Goal: Communication & Community: Share content

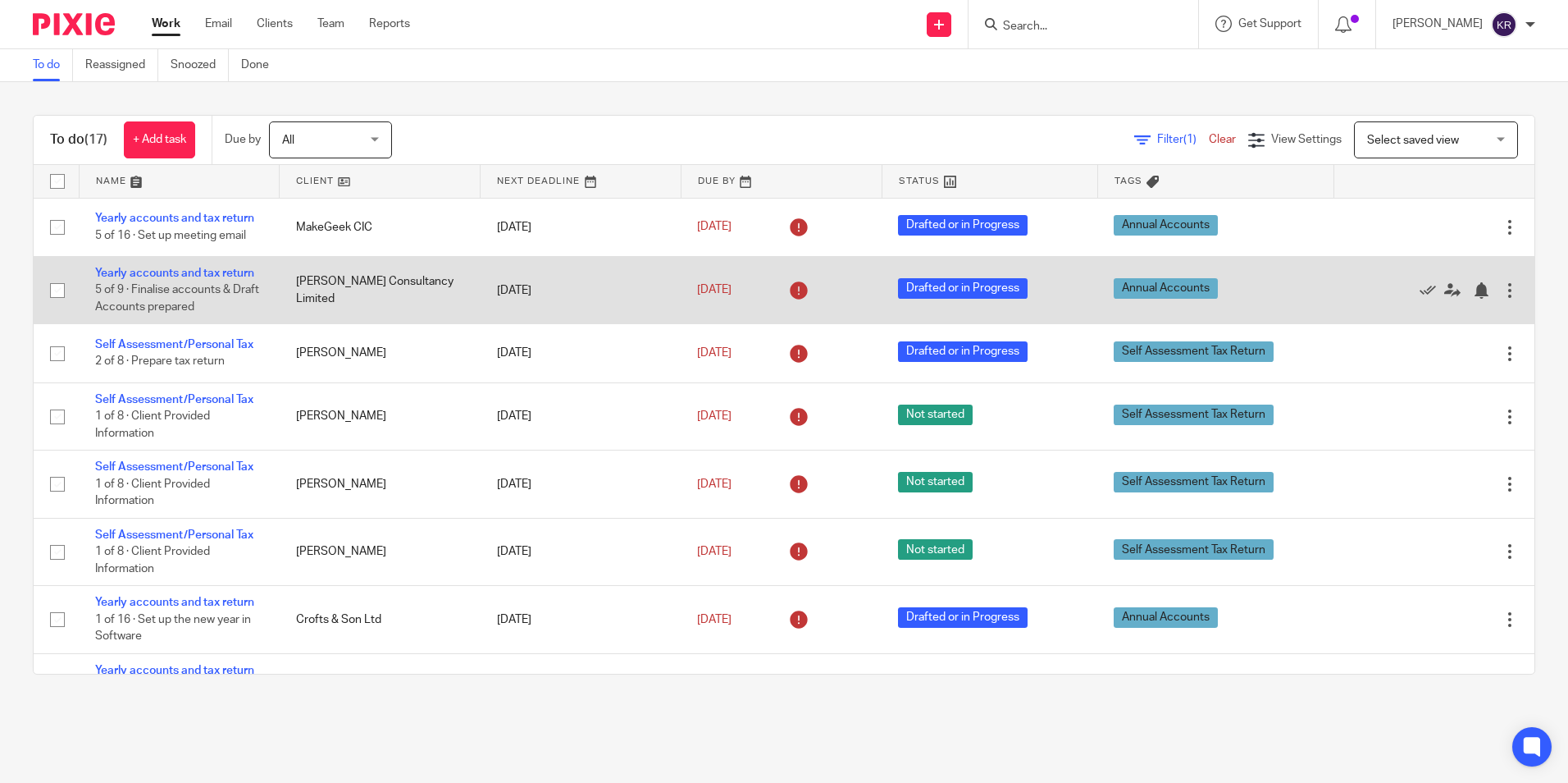
click at [241, 294] on td "Yearly accounts and tax return 5 of 9 · Finalise accounts & Draft Accounts prep…" at bounding box center [179, 290] width 201 height 68
click at [183, 271] on link "Yearly accounts and tax return" at bounding box center [175, 272] width 159 height 11
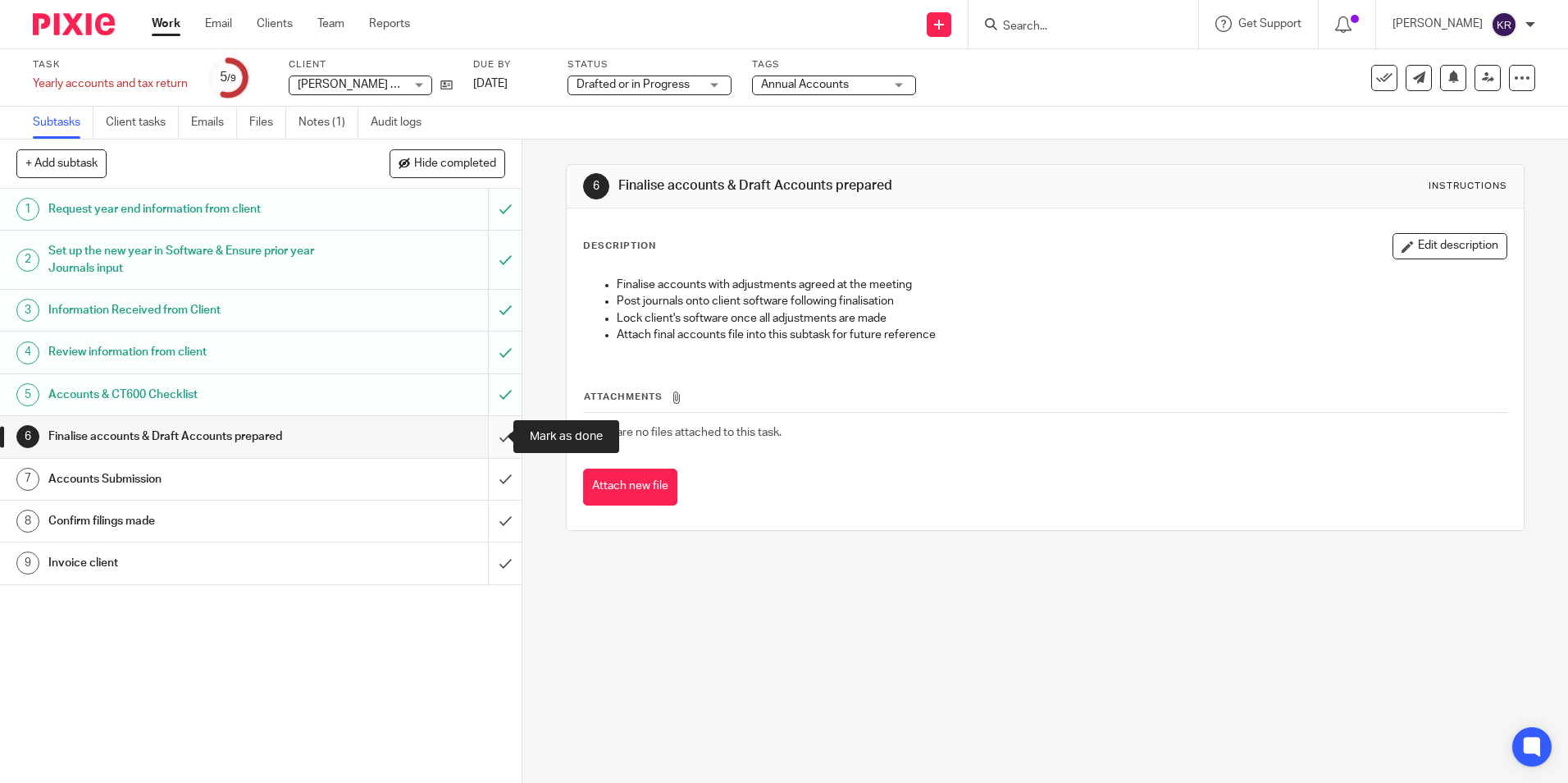
click at [491, 437] on input "submit" at bounding box center [260, 437] width 522 height 41
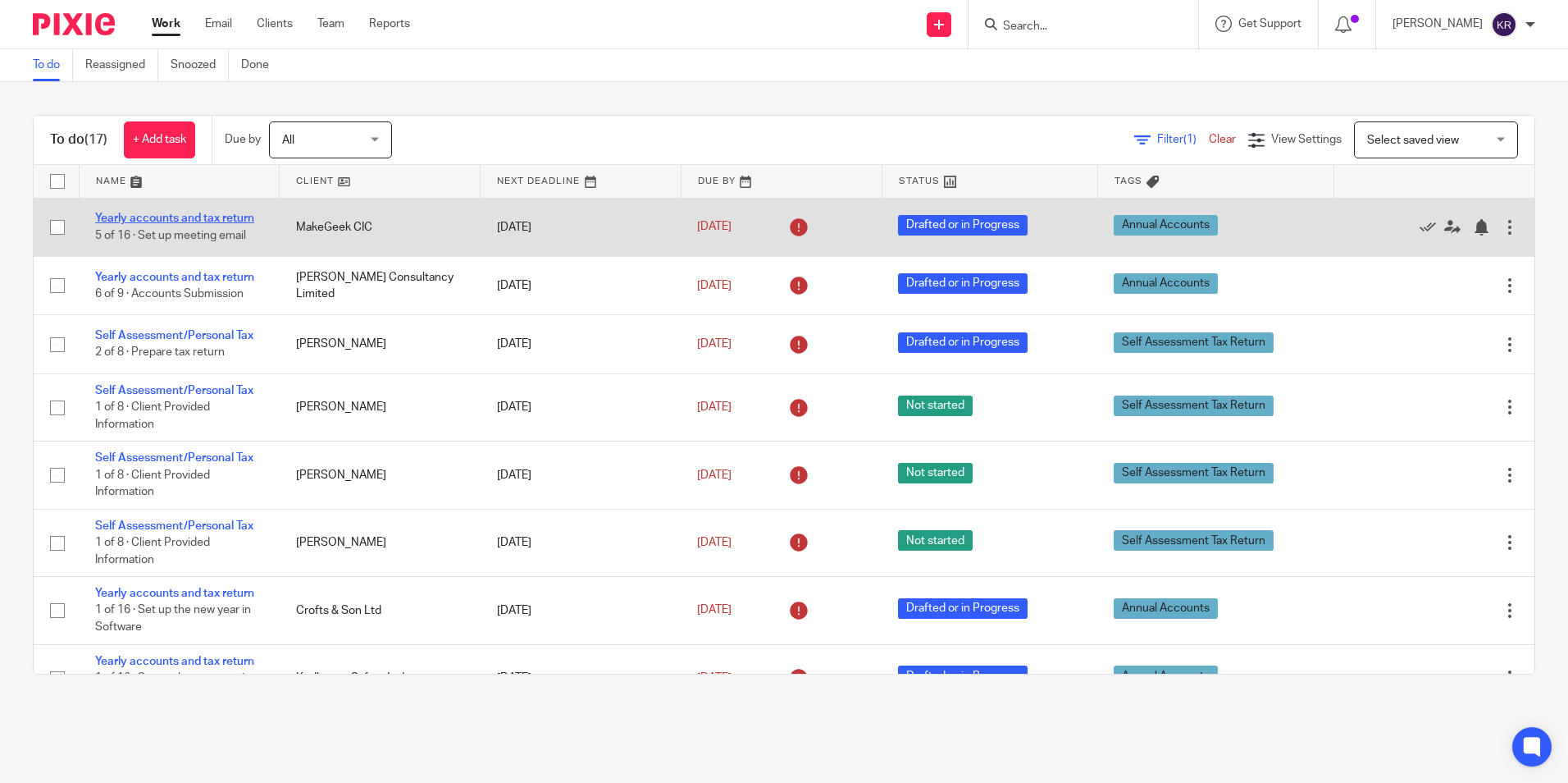
click at [222, 218] on link "Yearly accounts and tax return" at bounding box center [175, 218] width 159 height 11
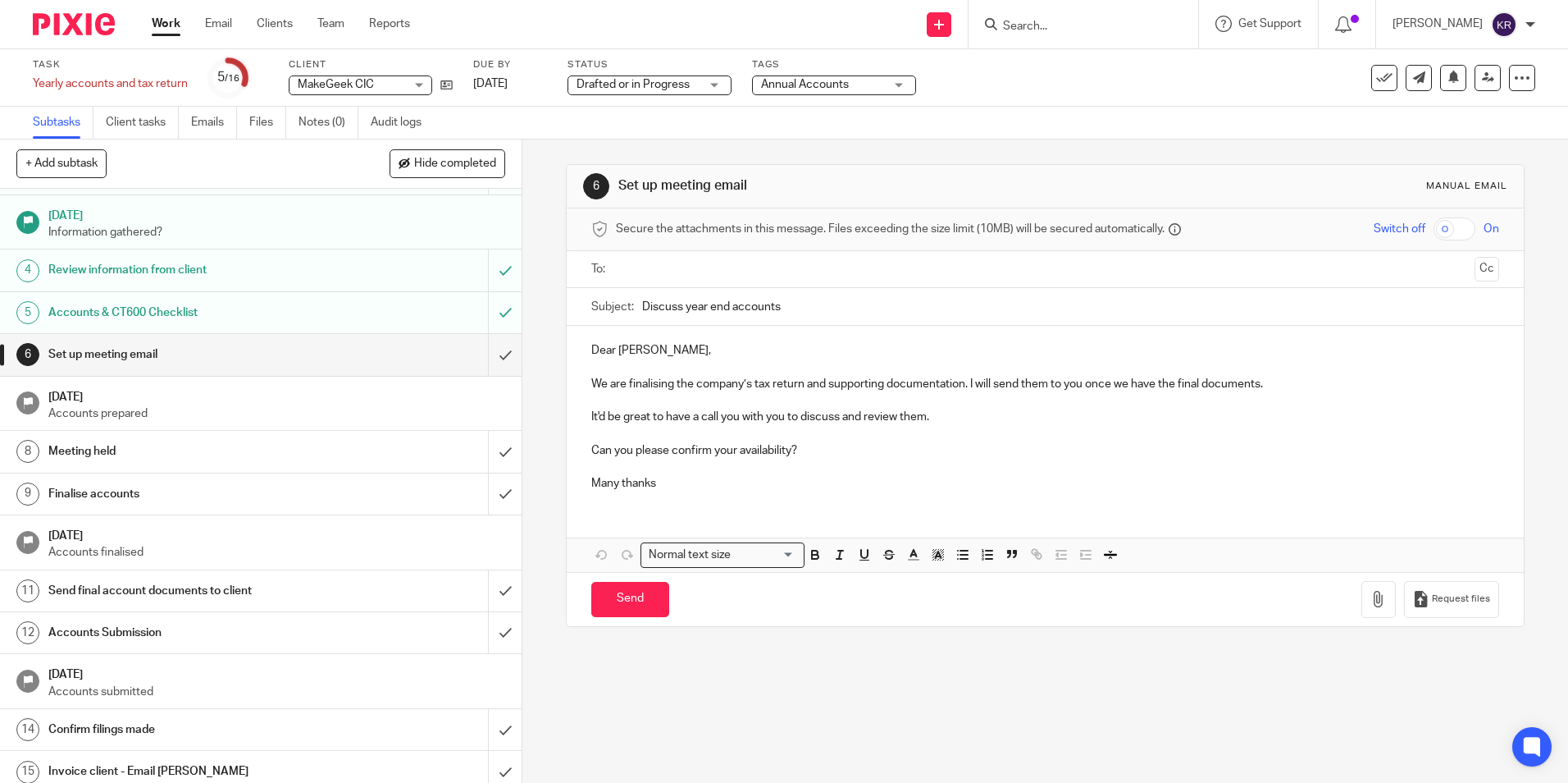
scroll to position [82, 0]
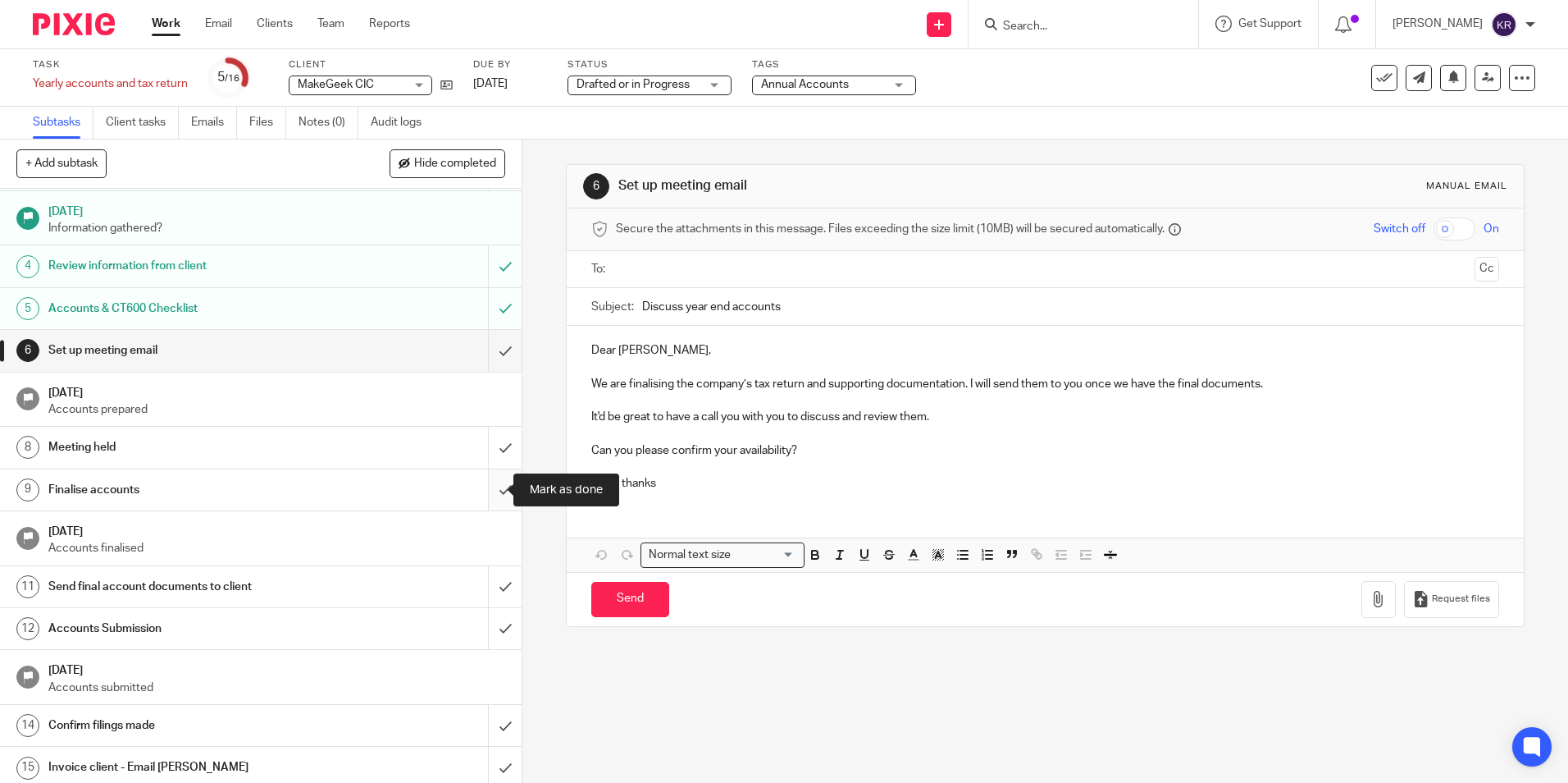
click at [492, 494] on input "submit" at bounding box center [260, 490] width 522 height 41
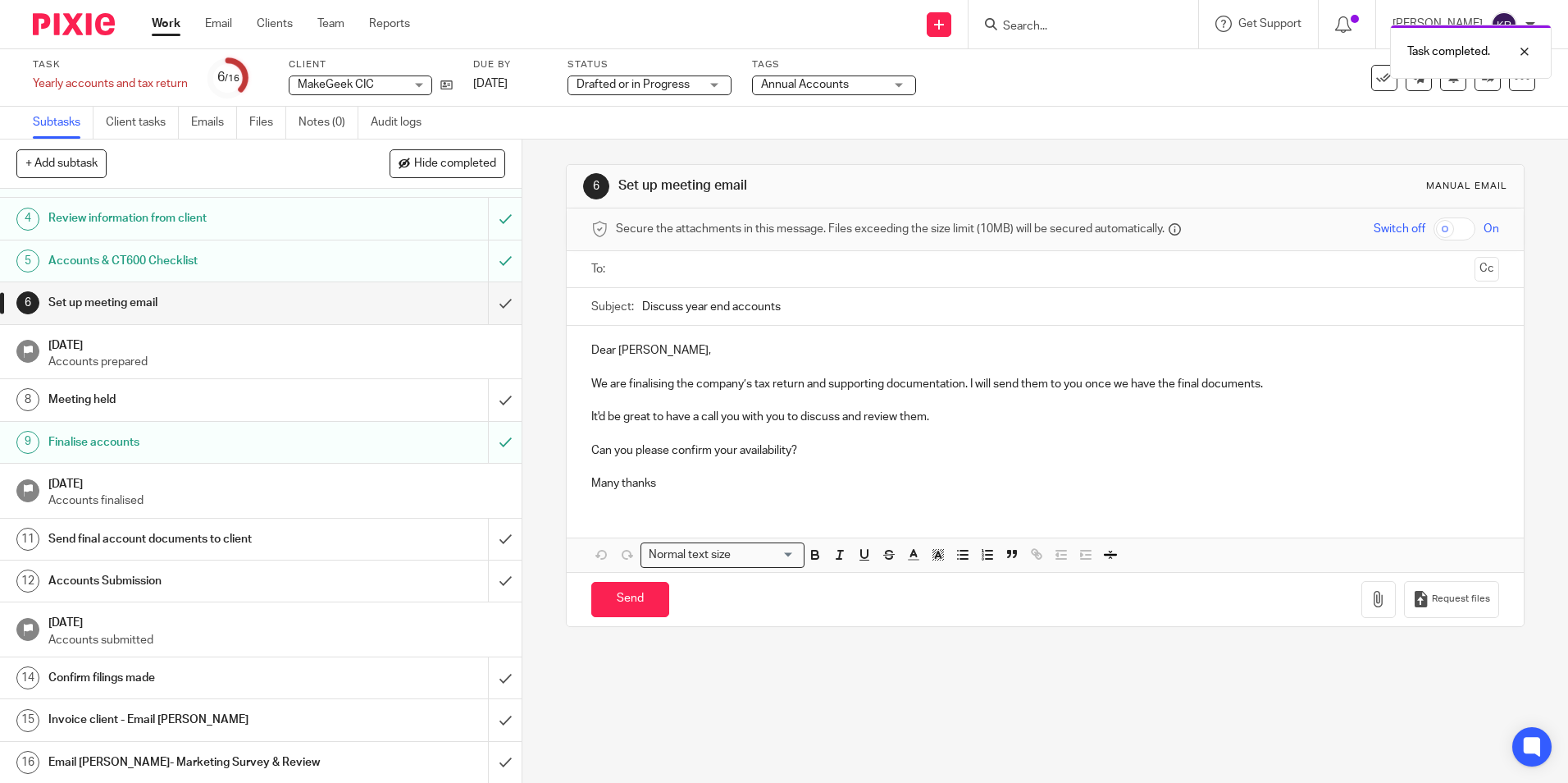
scroll to position [130, 0]
click at [490, 538] on input "submit" at bounding box center [260, 538] width 522 height 41
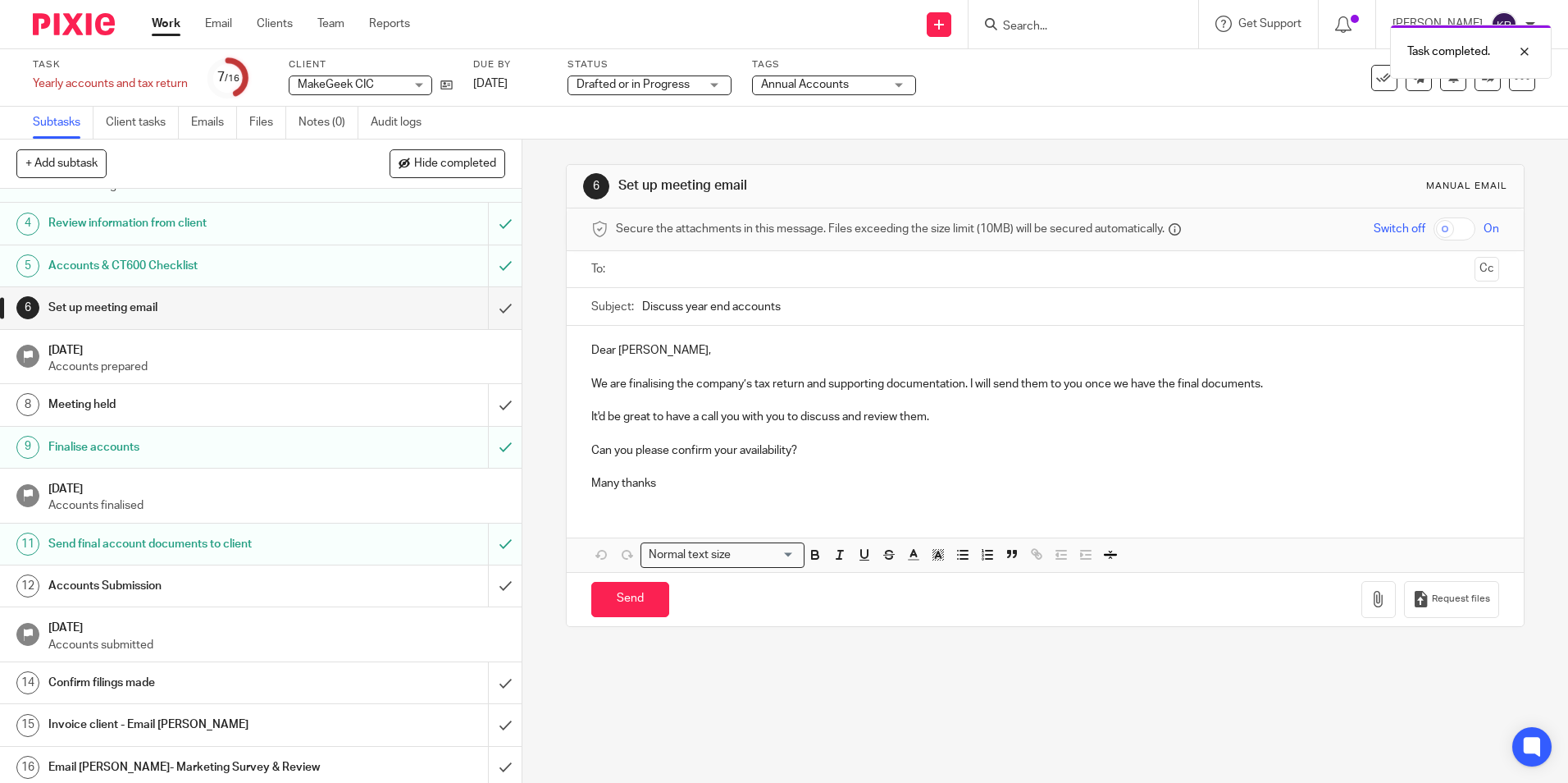
scroll to position [130, 0]
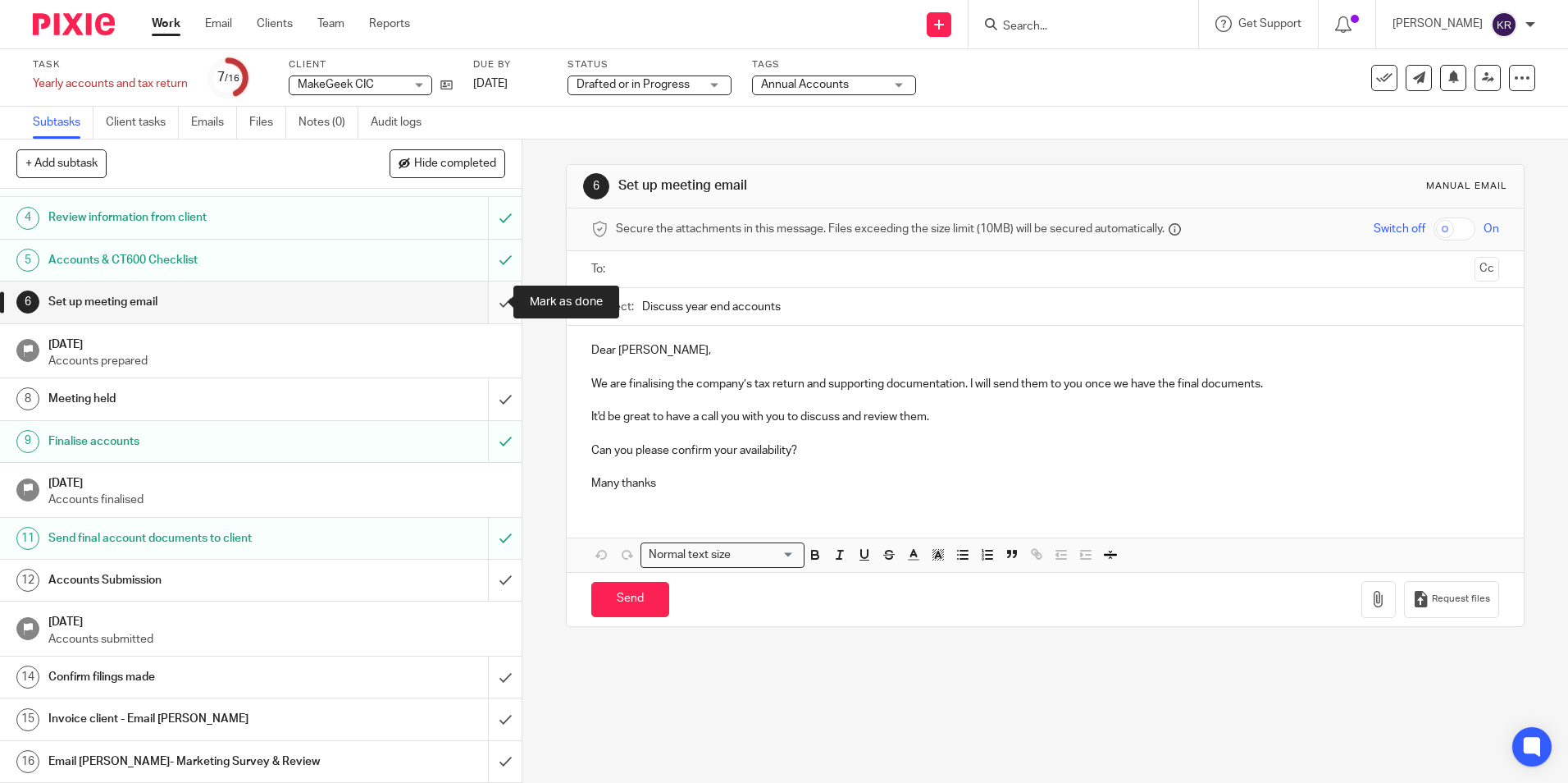
click at [486, 302] on input "submit" at bounding box center [260, 302] width 522 height 41
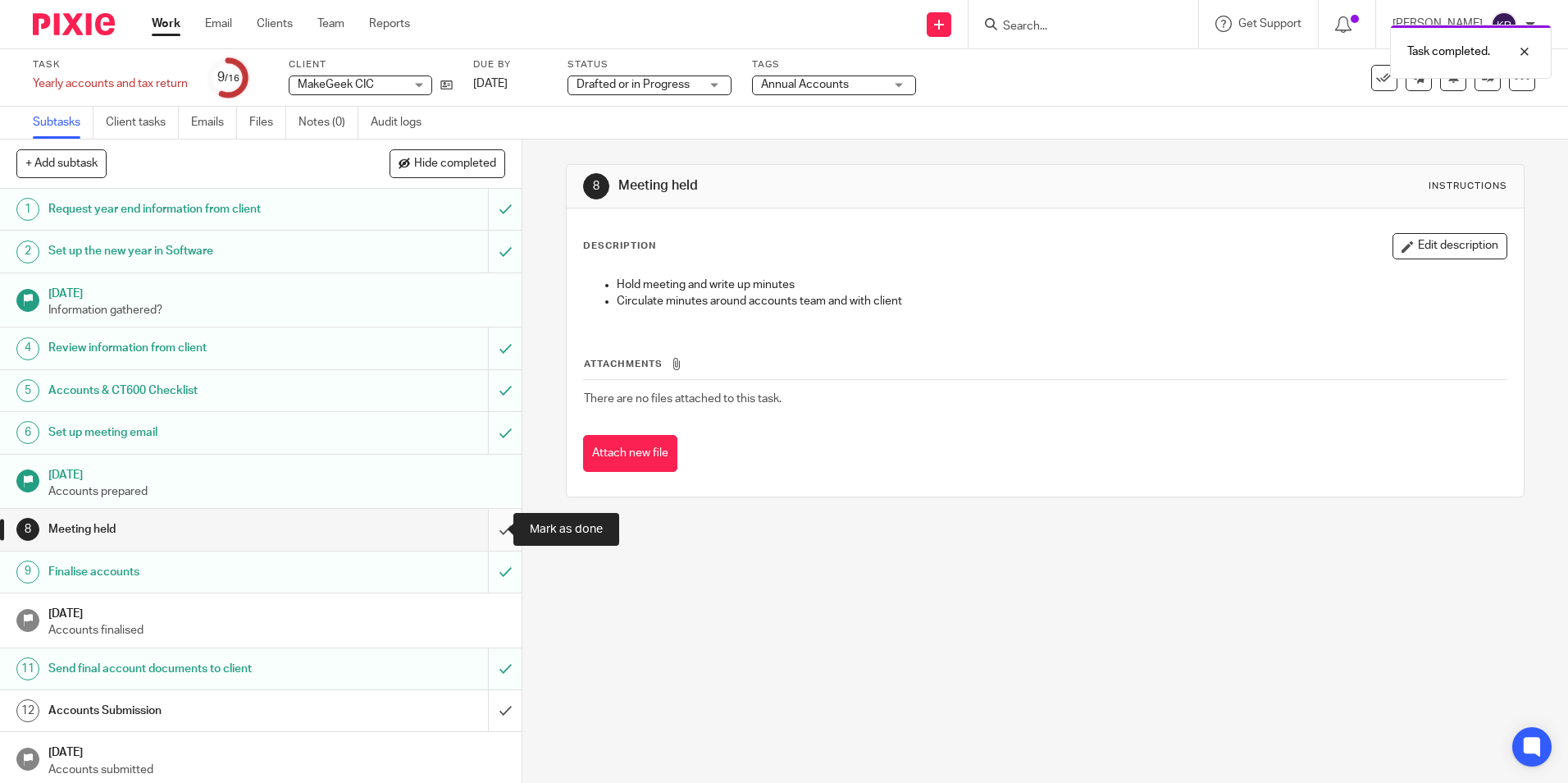
click at [489, 529] on input "submit" at bounding box center [260, 529] width 522 height 41
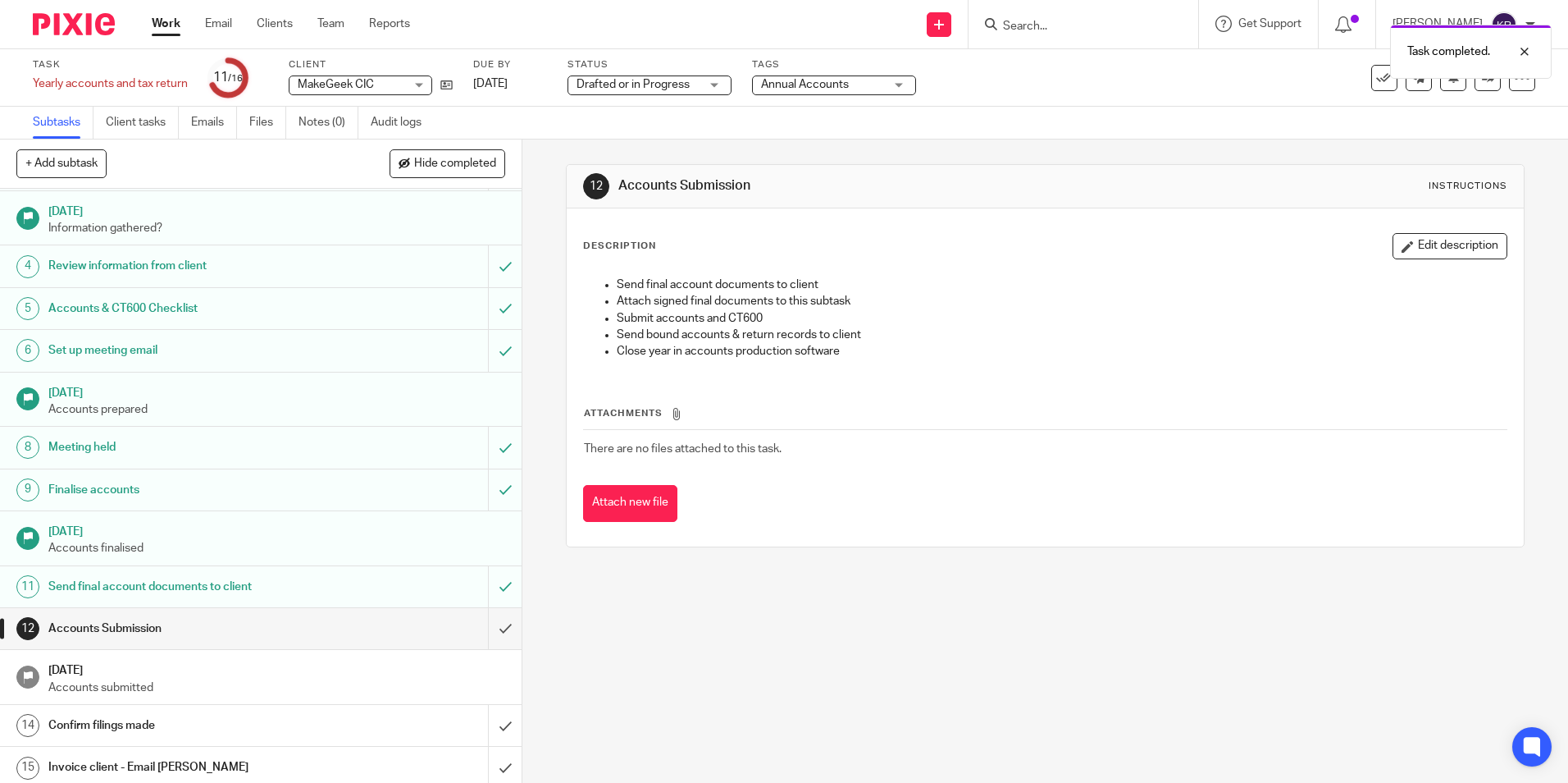
scroll to position [130, 0]
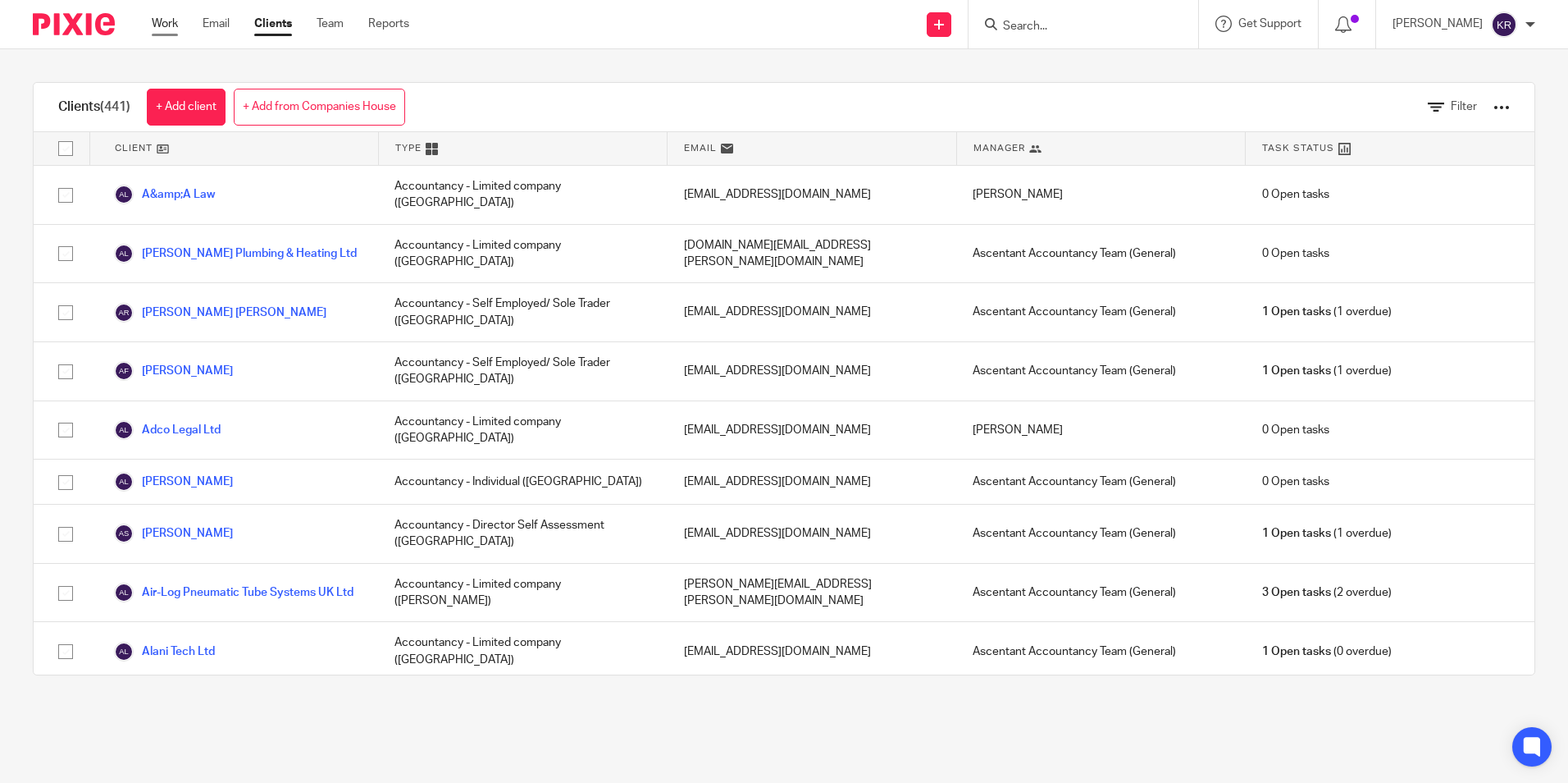
click at [162, 23] on link "Work" at bounding box center [164, 23] width 27 height 16
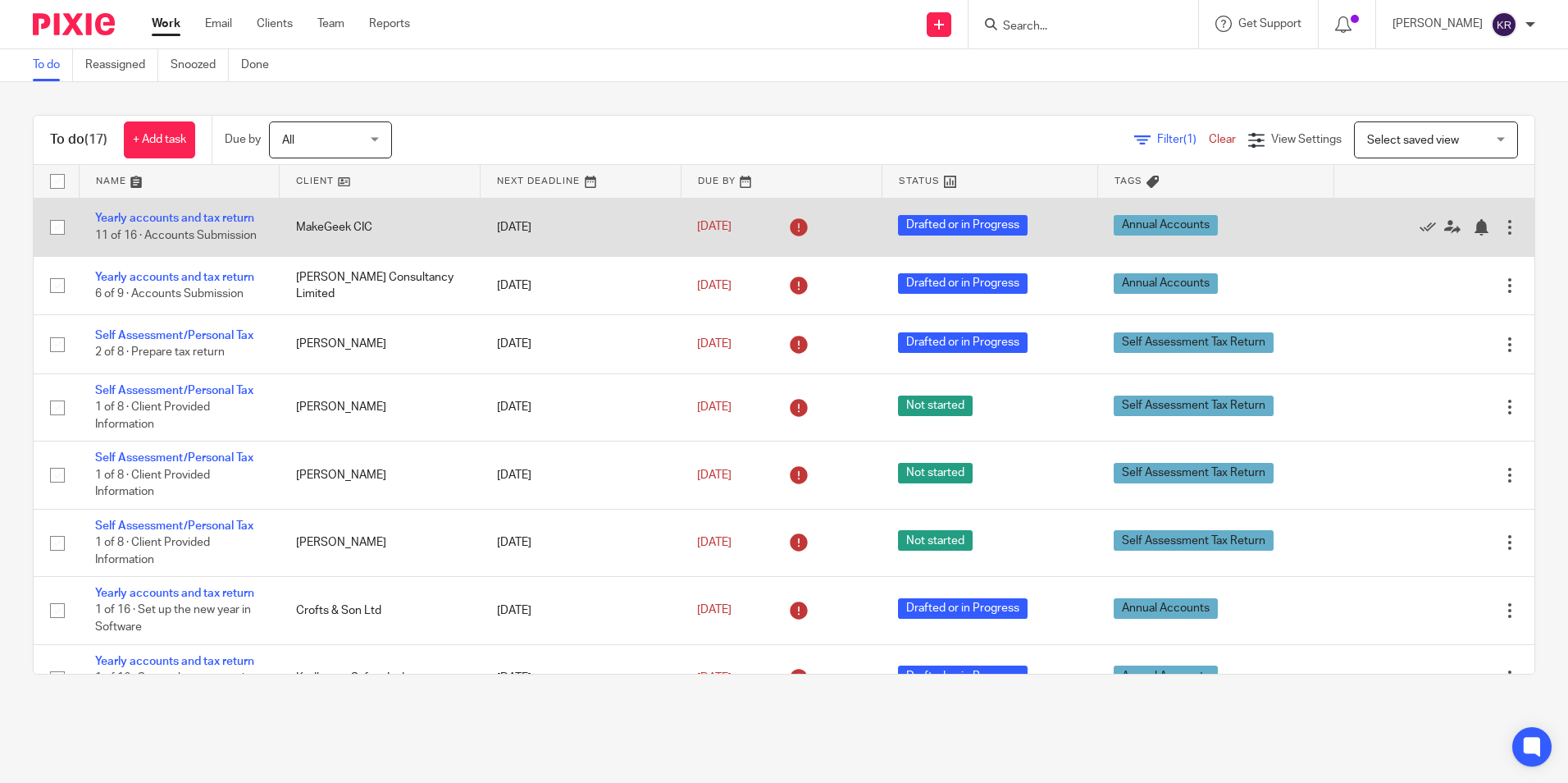
click at [236, 240] on td "Yearly accounts and tax return 11 of 16 · Accounts Submission" at bounding box center [179, 227] width 201 height 58
click at [182, 212] on link "Yearly accounts and tax return" at bounding box center [175, 218] width 159 height 11
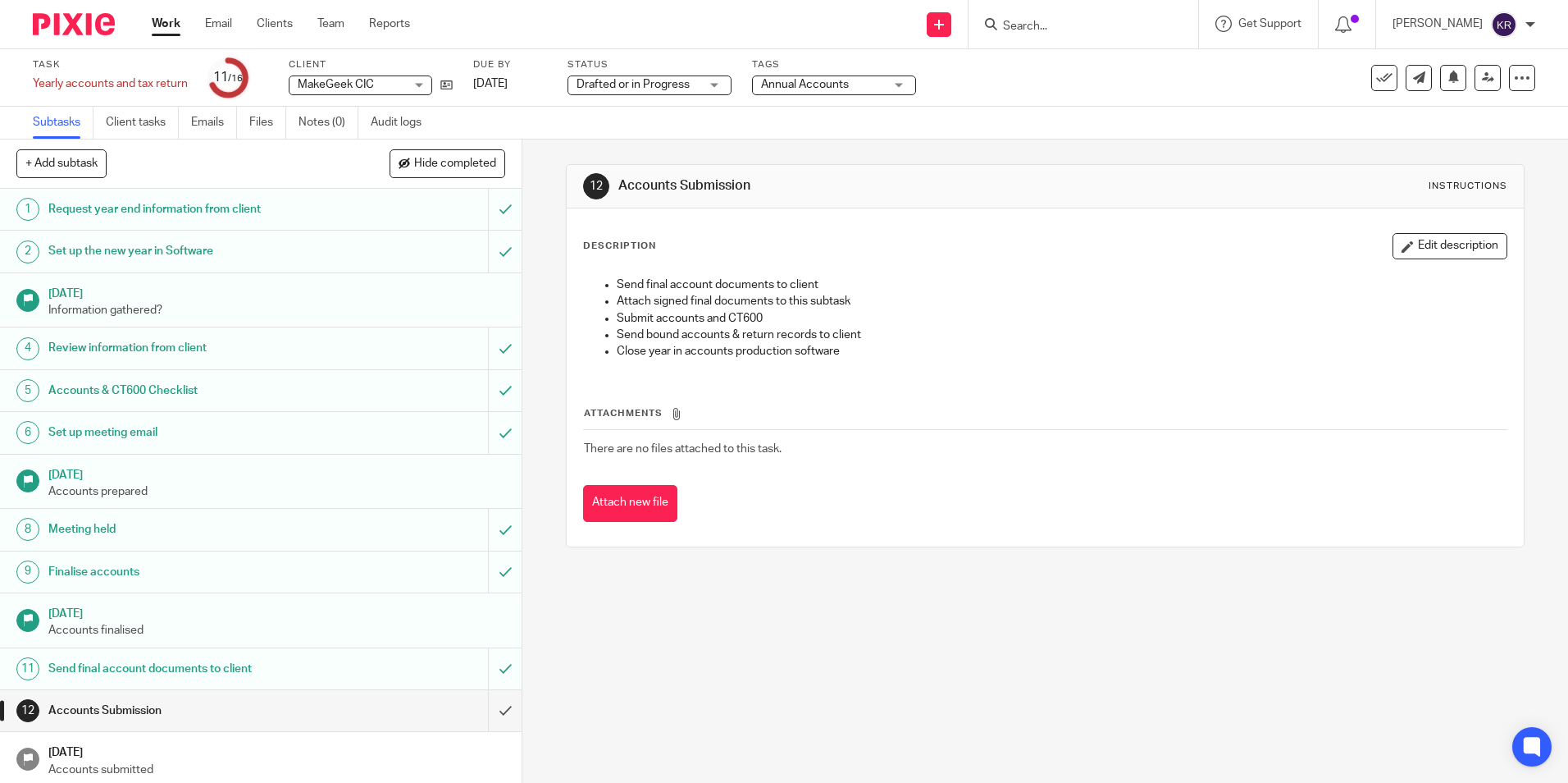
scroll to position [82, 0]
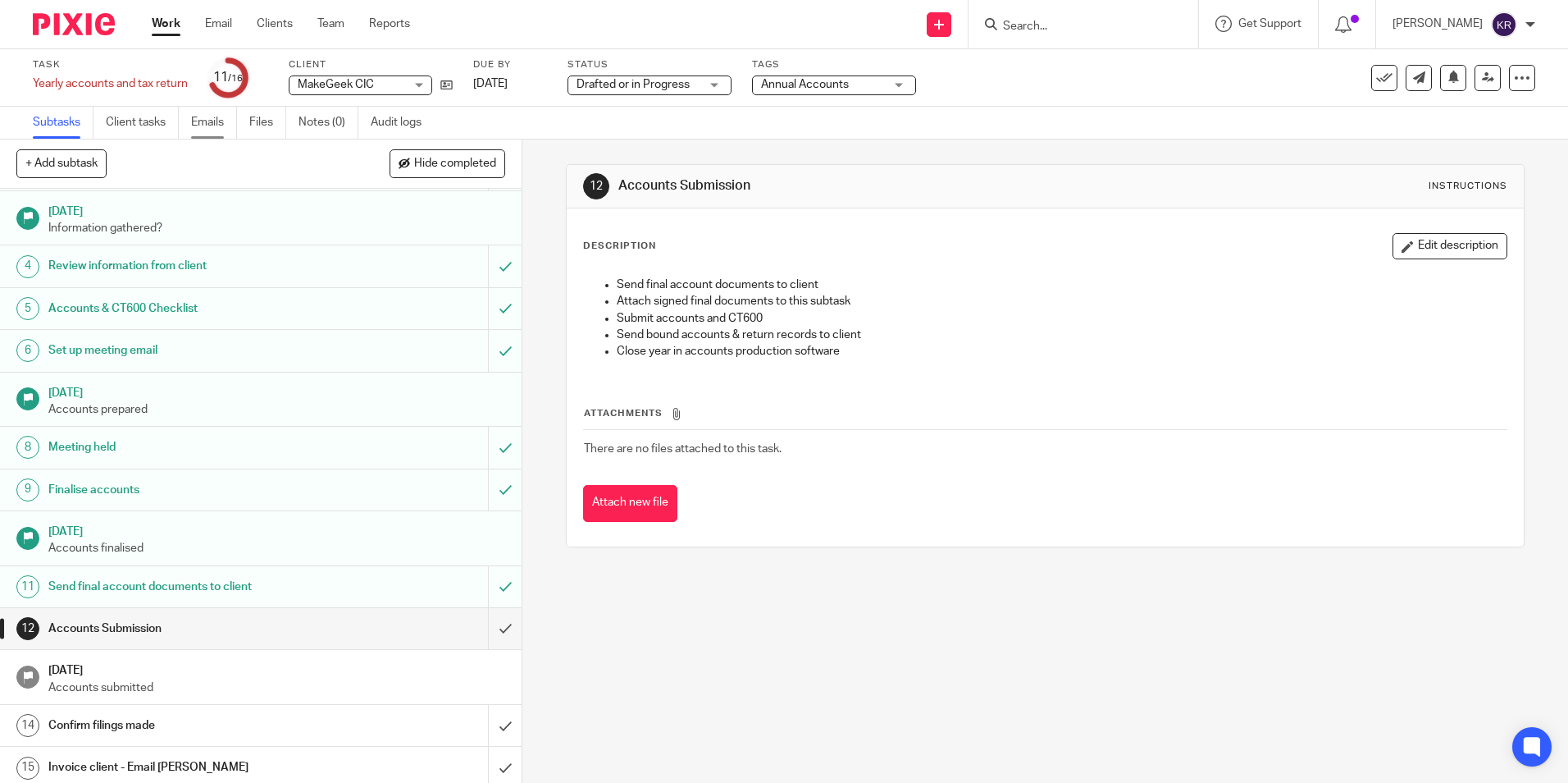
click at [215, 120] on link "Emails" at bounding box center [214, 123] width 46 height 32
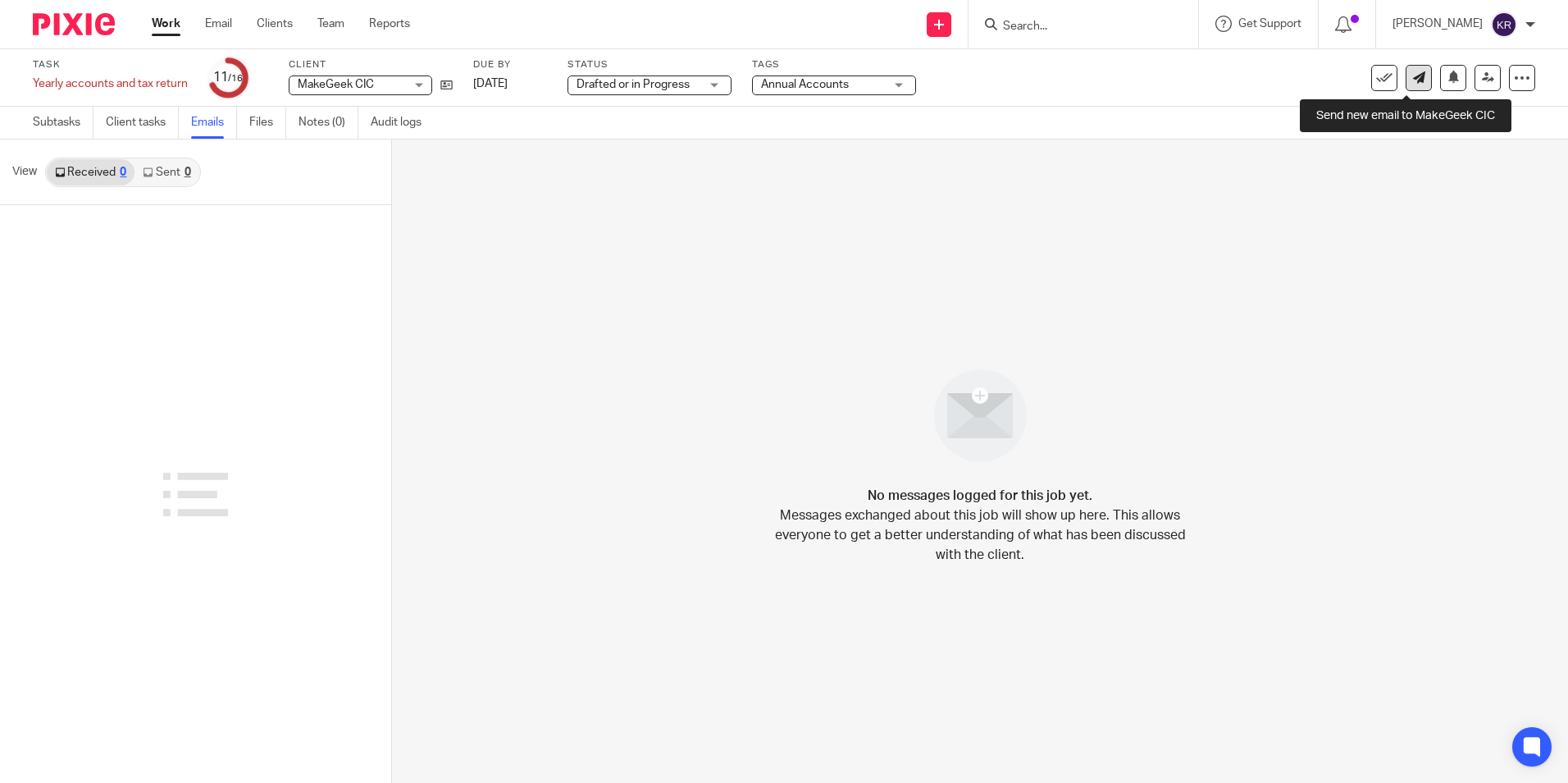
click at [1413, 81] on icon at bounding box center [1419, 77] width 12 height 12
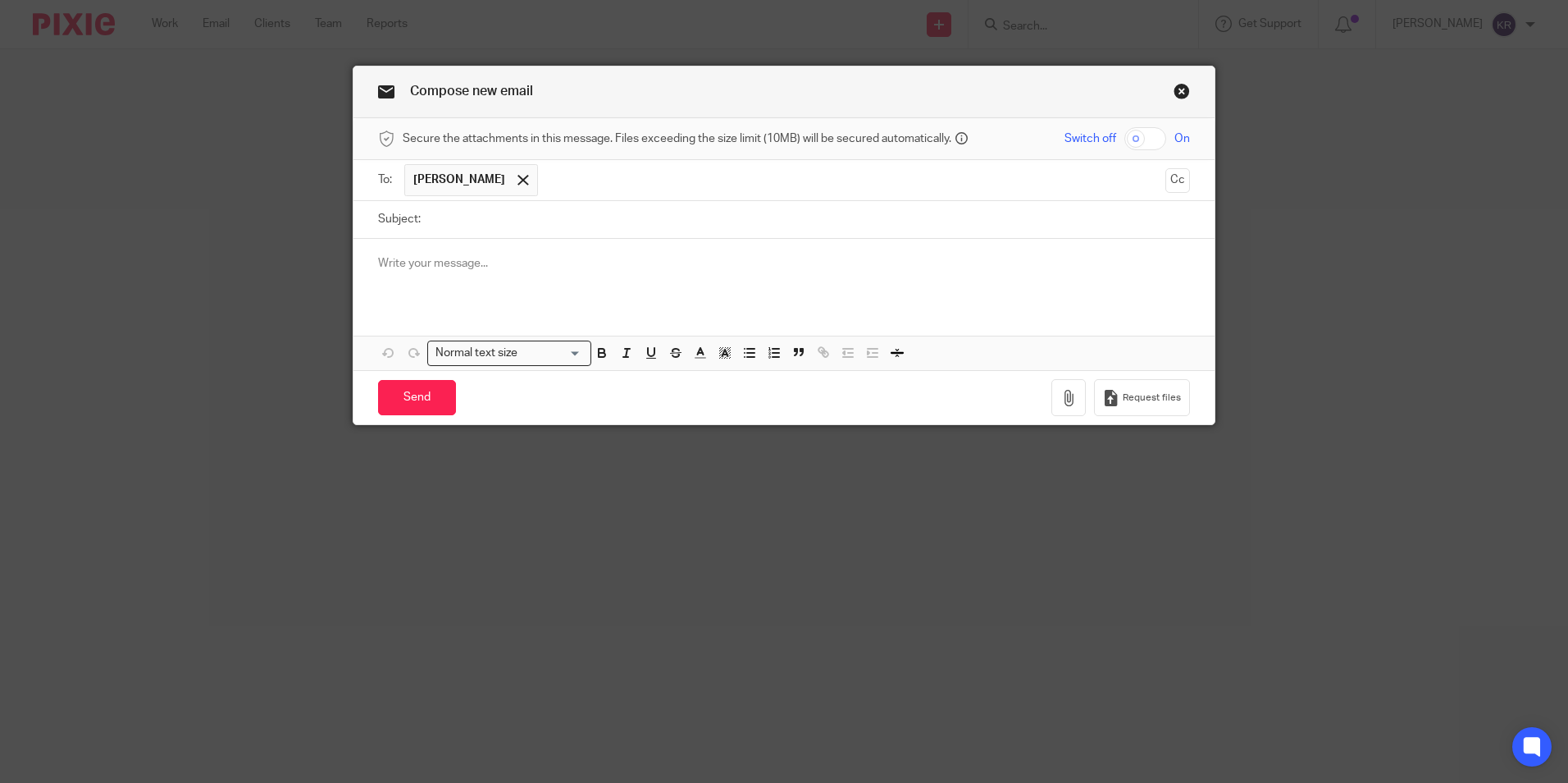
click at [455, 230] on input "Subject:" at bounding box center [809, 219] width 761 height 37
type input "Accounts & CT600"
click at [396, 255] on p at bounding box center [784, 263] width 812 height 16
click at [390, 278] on div at bounding box center [784, 271] width 862 height 64
paste div
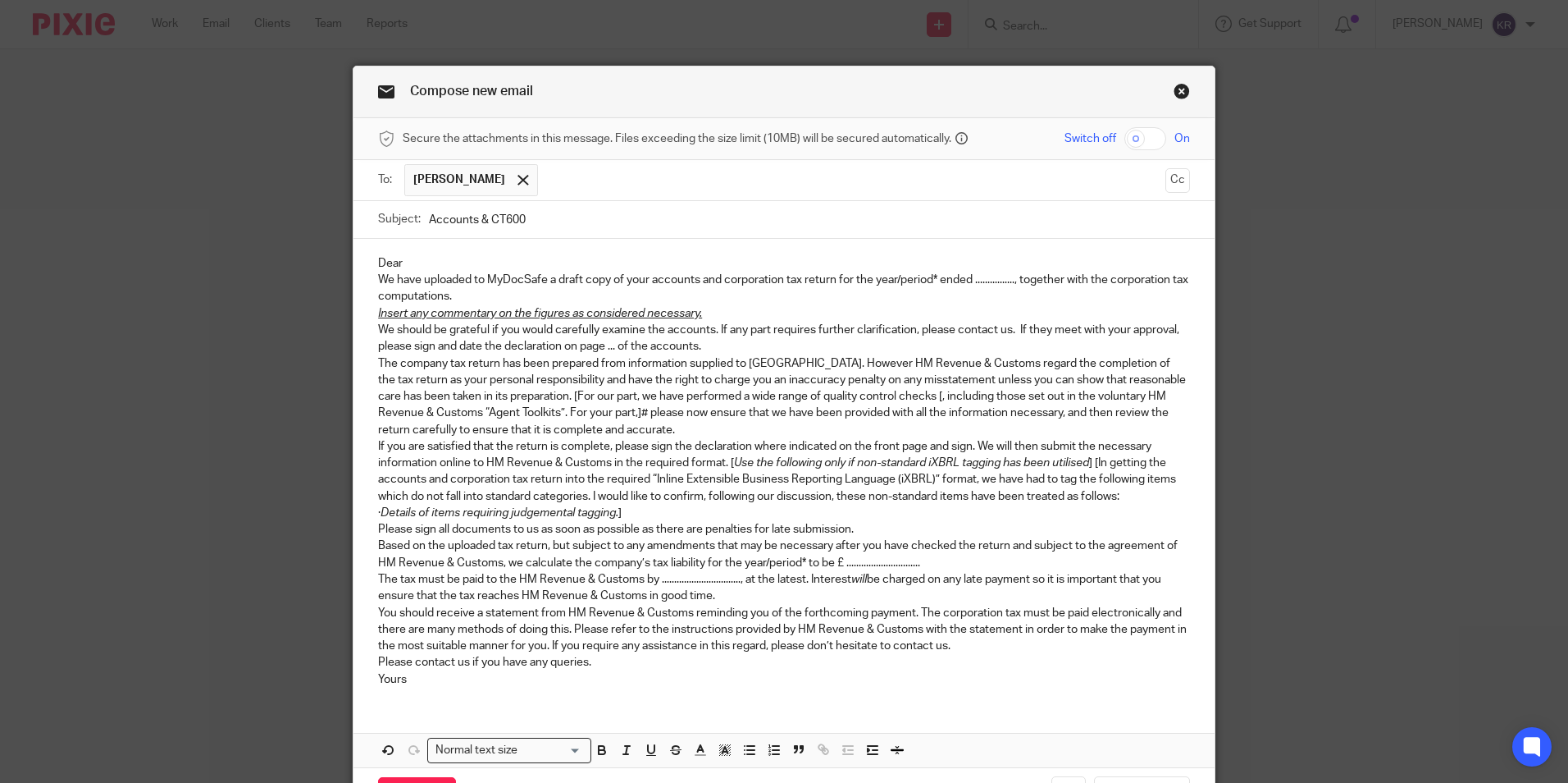
click at [416, 263] on p "Dear" at bounding box center [784, 263] width 812 height 16
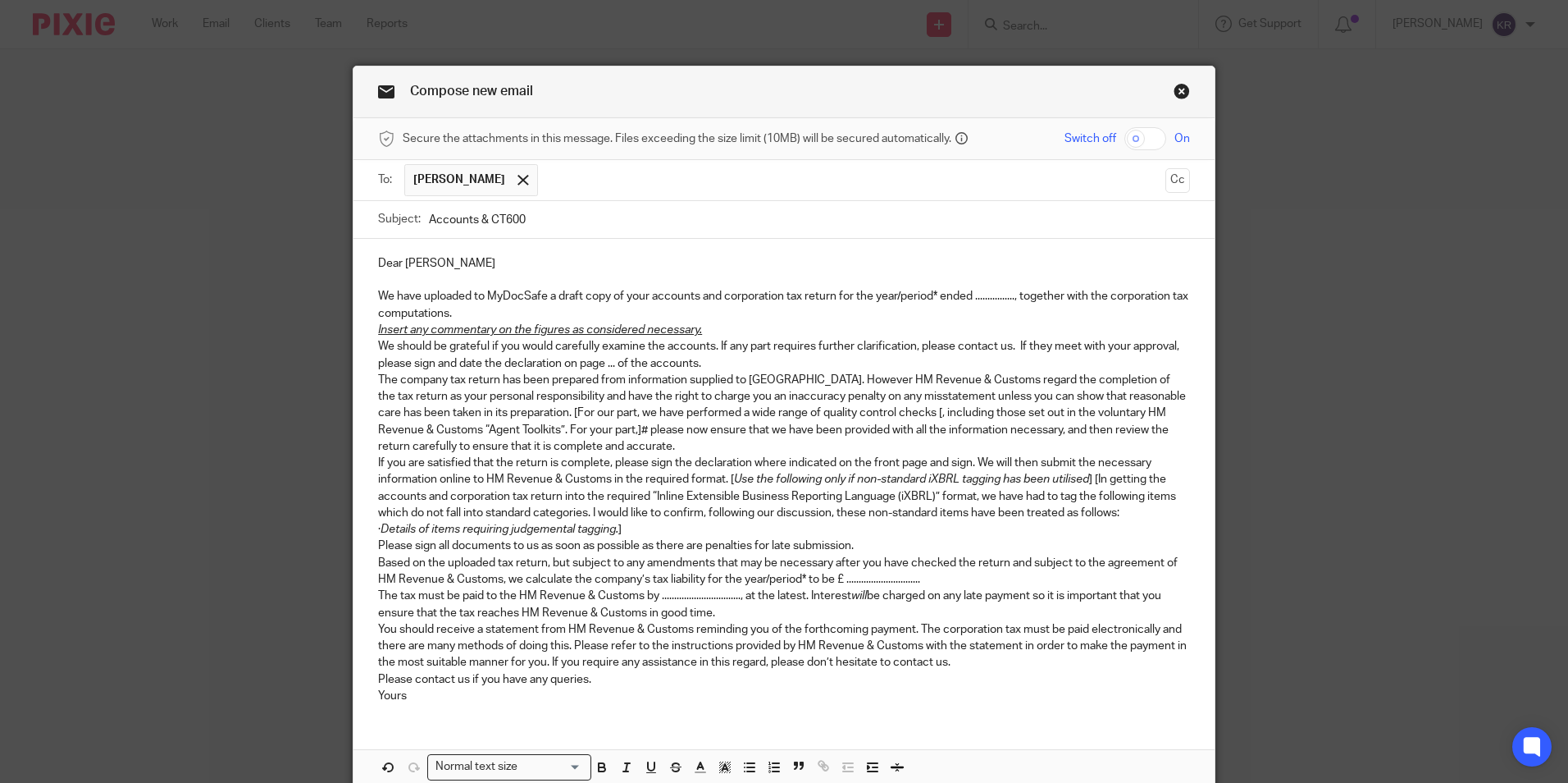
click at [936, 296] on p "We have uploaded to MyDocSafe a draft copy of your accounts and corporation tax…" at bounding box center [784, 304] width 812 height 33
click at [975, 298] on p "We have uploaded to MyDocSafe a draft copy of your accounts and corporation tax…" at bounding box center [784, 304] width 812 height 33
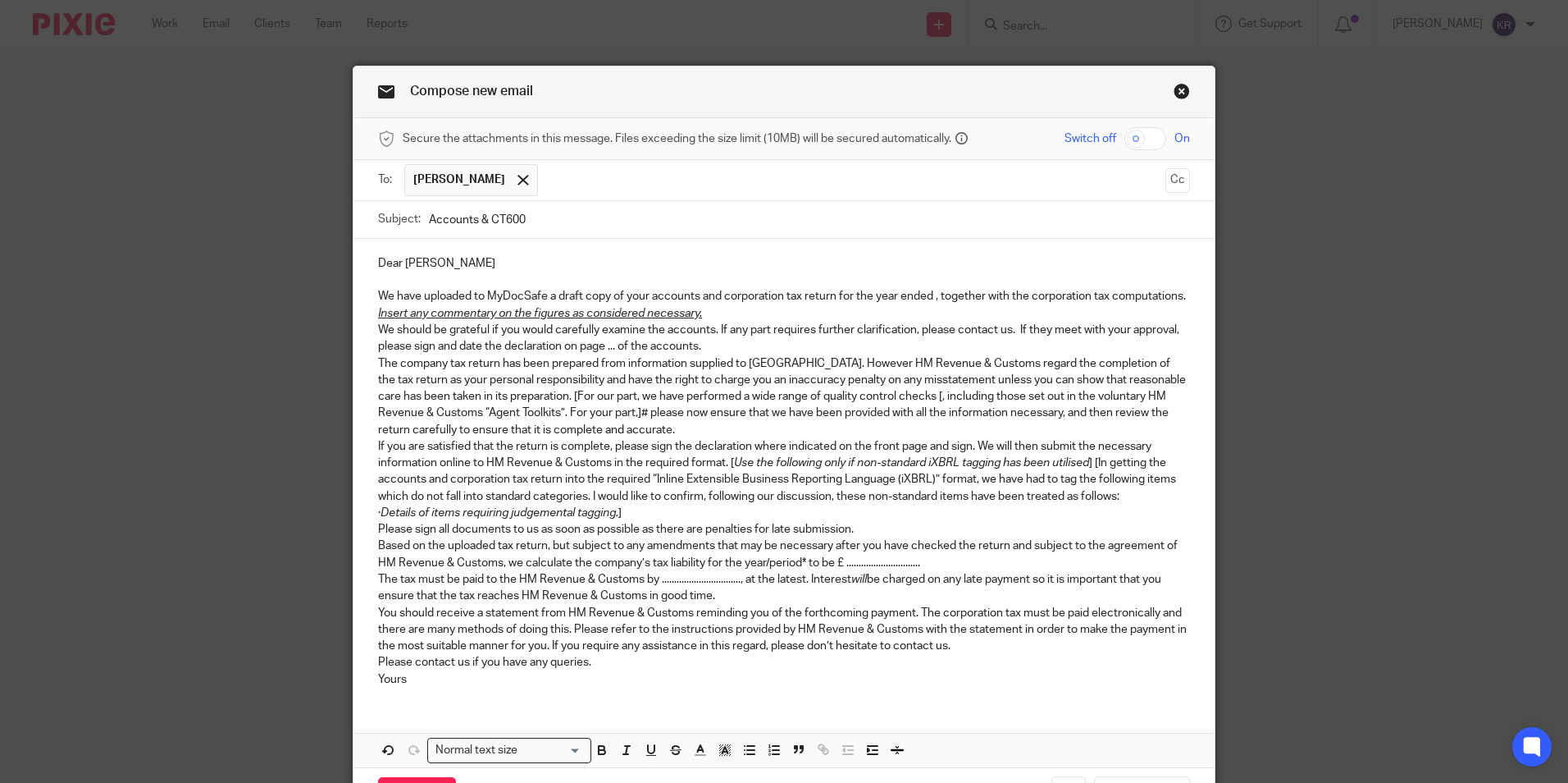
click at [929, 292] on p "We have uploaded to MyDocSafe a draft copy of your accounts and corporation tax…" at bounding box center [784, 296] width 812 height 16
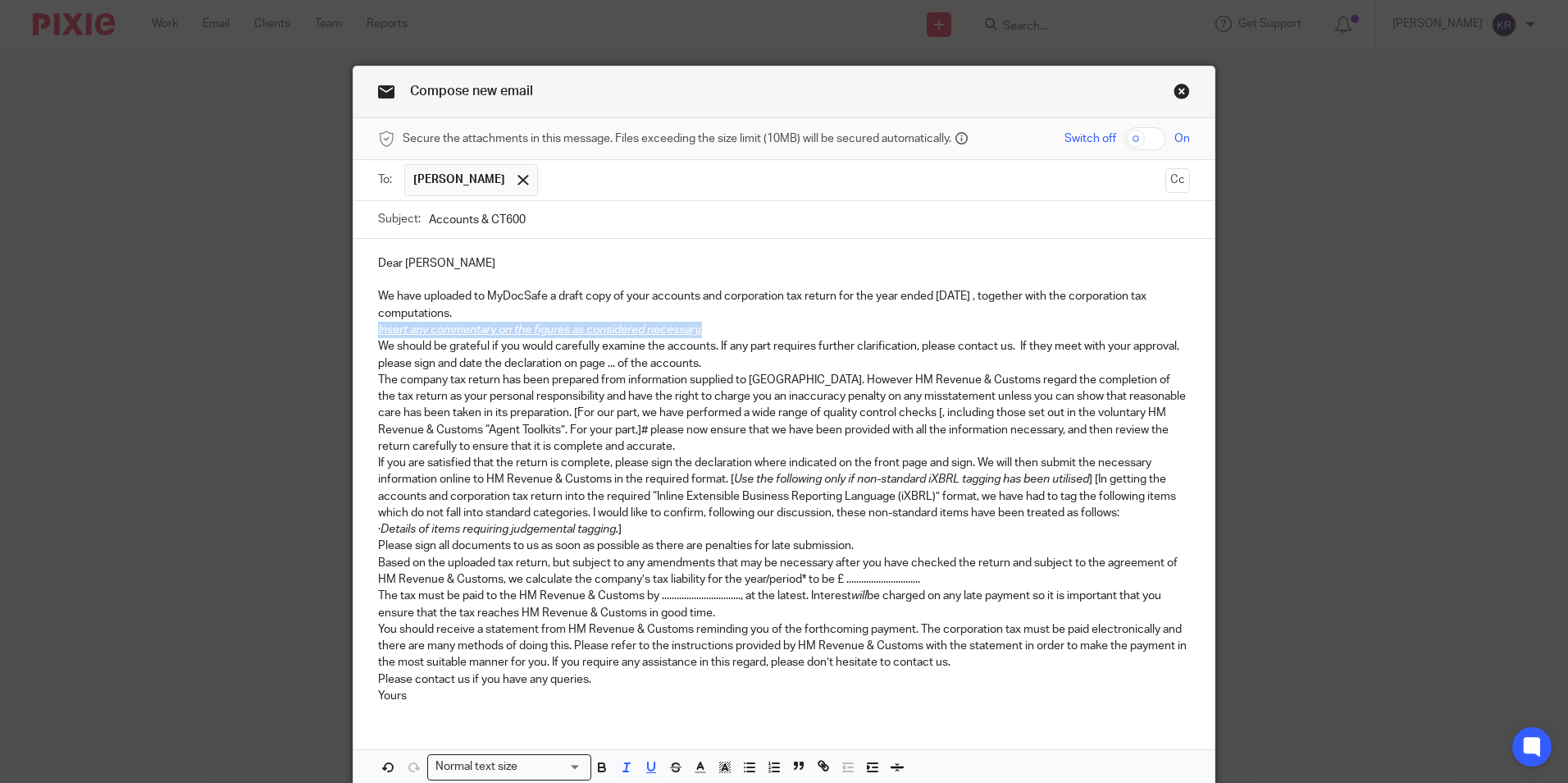
drag, startPoint x: 371, startPoint y: 331, endPoint x: 701, endPoint y: 331, distance: 330.0
click at [701, 331] on div "Dear [PERSON_NAME] We have uploaded to MyDocSafe a draft copy of your accounts …" at bounding box center [784, 477] width 862 height 477
click at [613, 360] on p "We should be grateful if you would carefully examine the accounts. If any part …" at bounding box center [784, 355] width 812 height 33
click at [719, 353] on p "We should be grateful if you would carefully examine the accounts. If any part …" at bounding box center [784, 355] width 812 height 33
click at [716, 365] on p "We should be grateful if you would carefully examine the accounts. If any part …" at bounding box center [784, 355] width 812 height 33
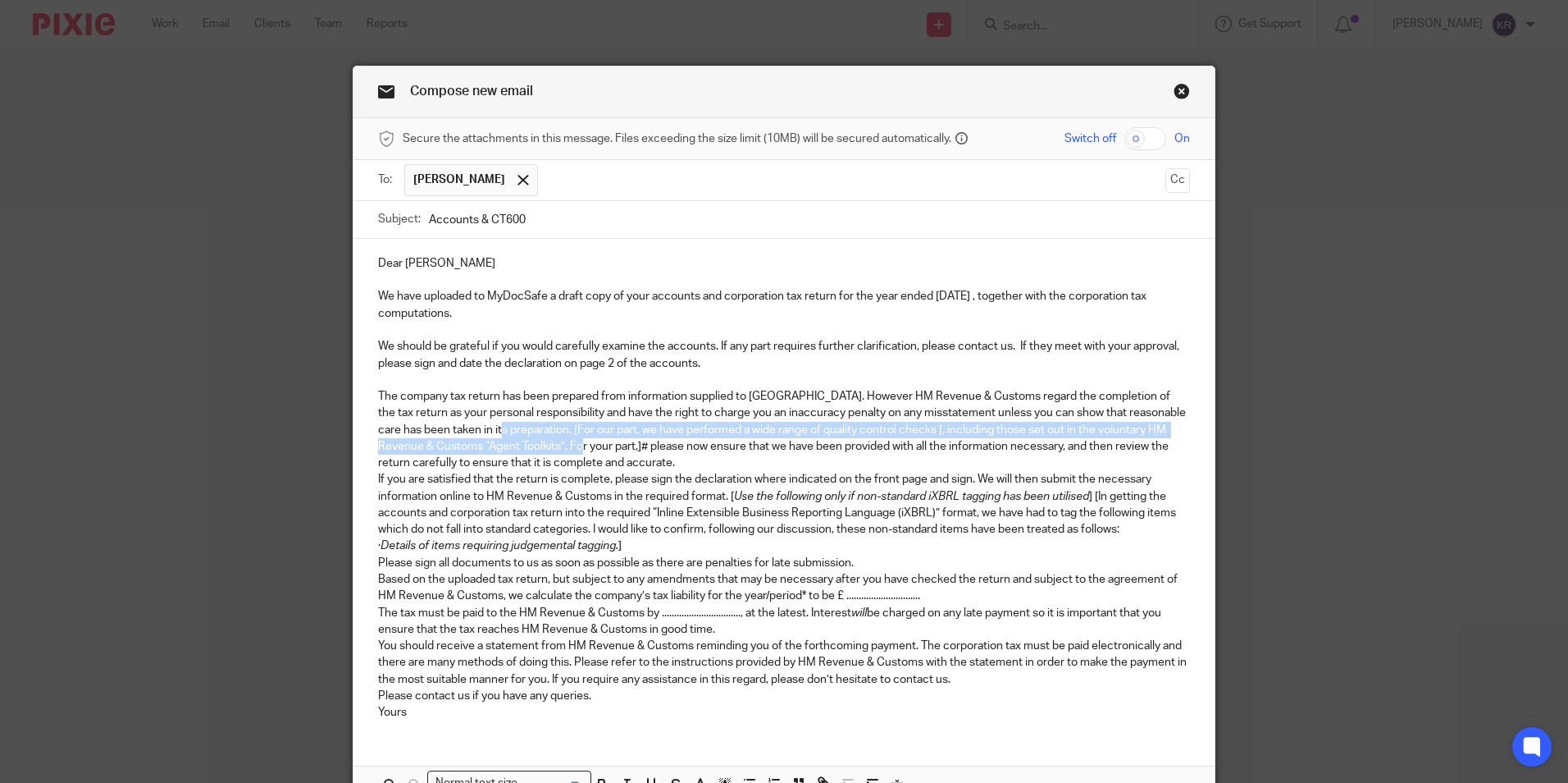
drag, startPoint x: 462, startPoint y: 427, endPoint x: 542, endPoint y: 442, distance: 81.4
click at [542, 442] on p "The company tax return has been prepared from information supplied to [GEOGRAPH…" at bounding box center [784, 429] width 812 height 83
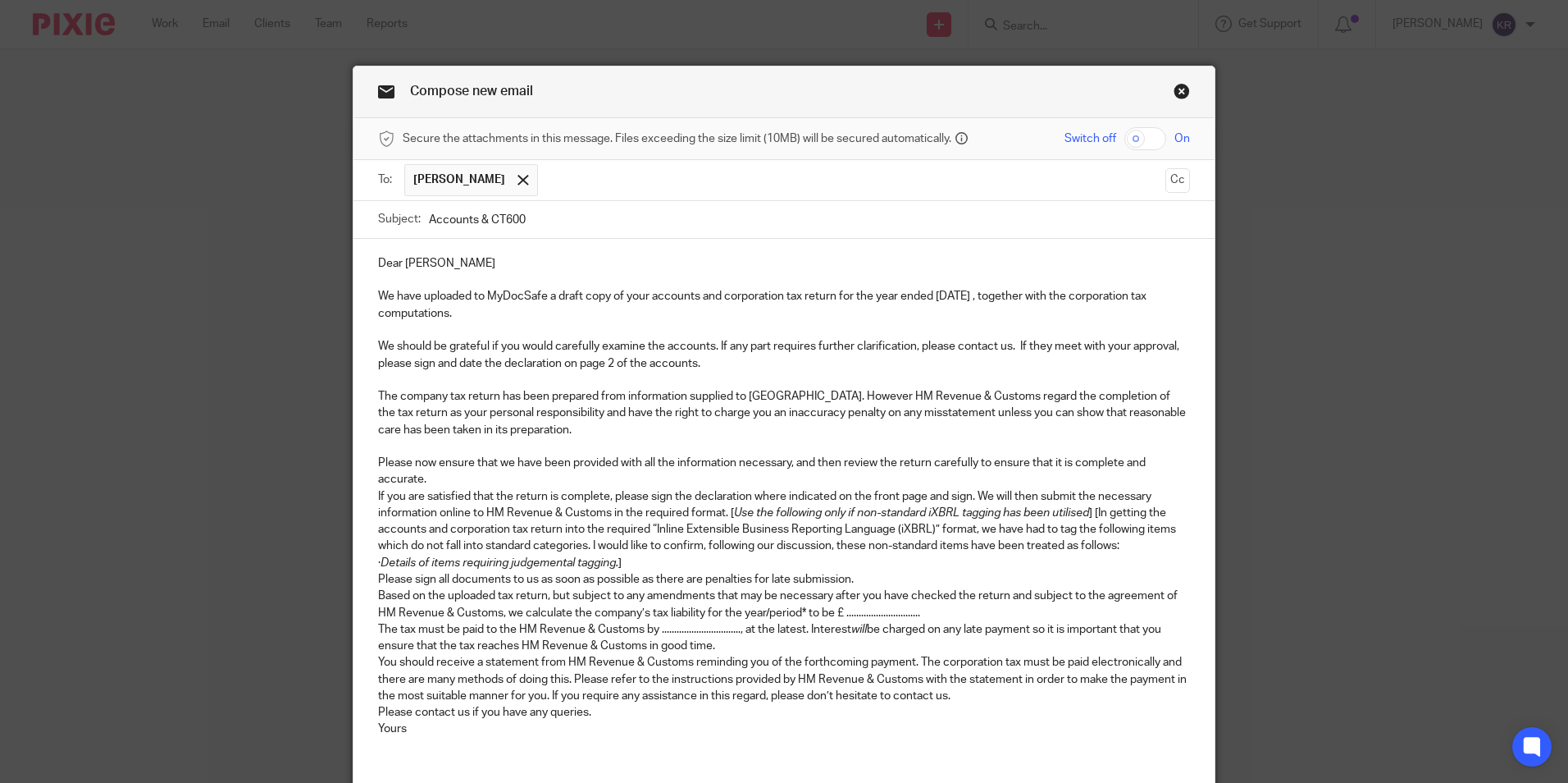
click at [517, 469] on p "Please now ensure that we have been provided with all the information necessary…" at bounding box center [784, 471] width 812 height 33
click at [444, 474] on p "Please now ensure that we have been provided with all the information necessary…" at bounding box center [784, 471] width 812 height 33
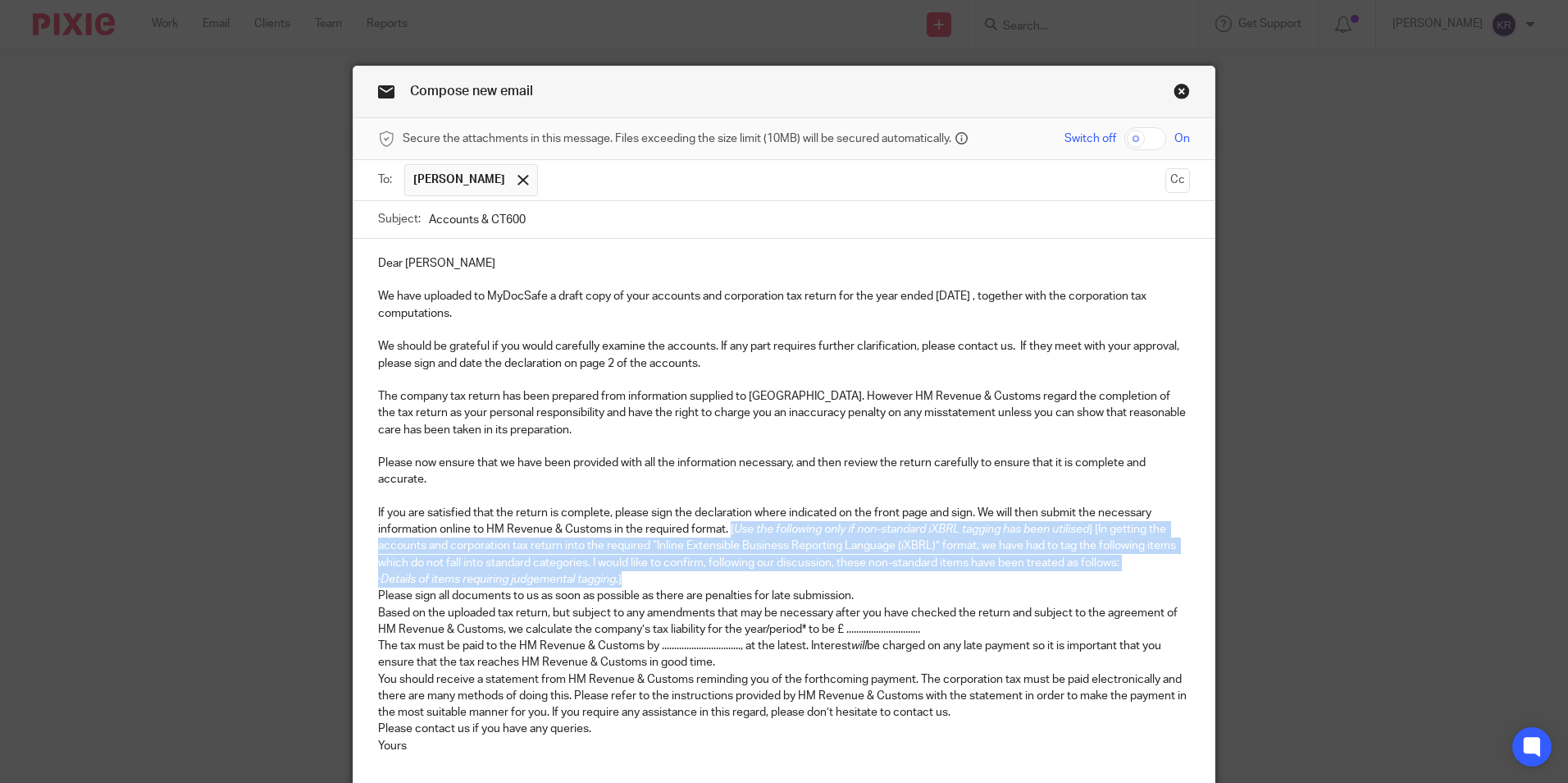
drag, startPoint x: 724, startPoint y: 523, endPoint x: 1179, endPoint y: 579, distance: 458.4
click at [1179, 579] on div "Dear [PERSON_NAME] We have uploaded to MyDocSafe a draft copy of your accounts …" at bounding box center [784, 503] width 862 height 528
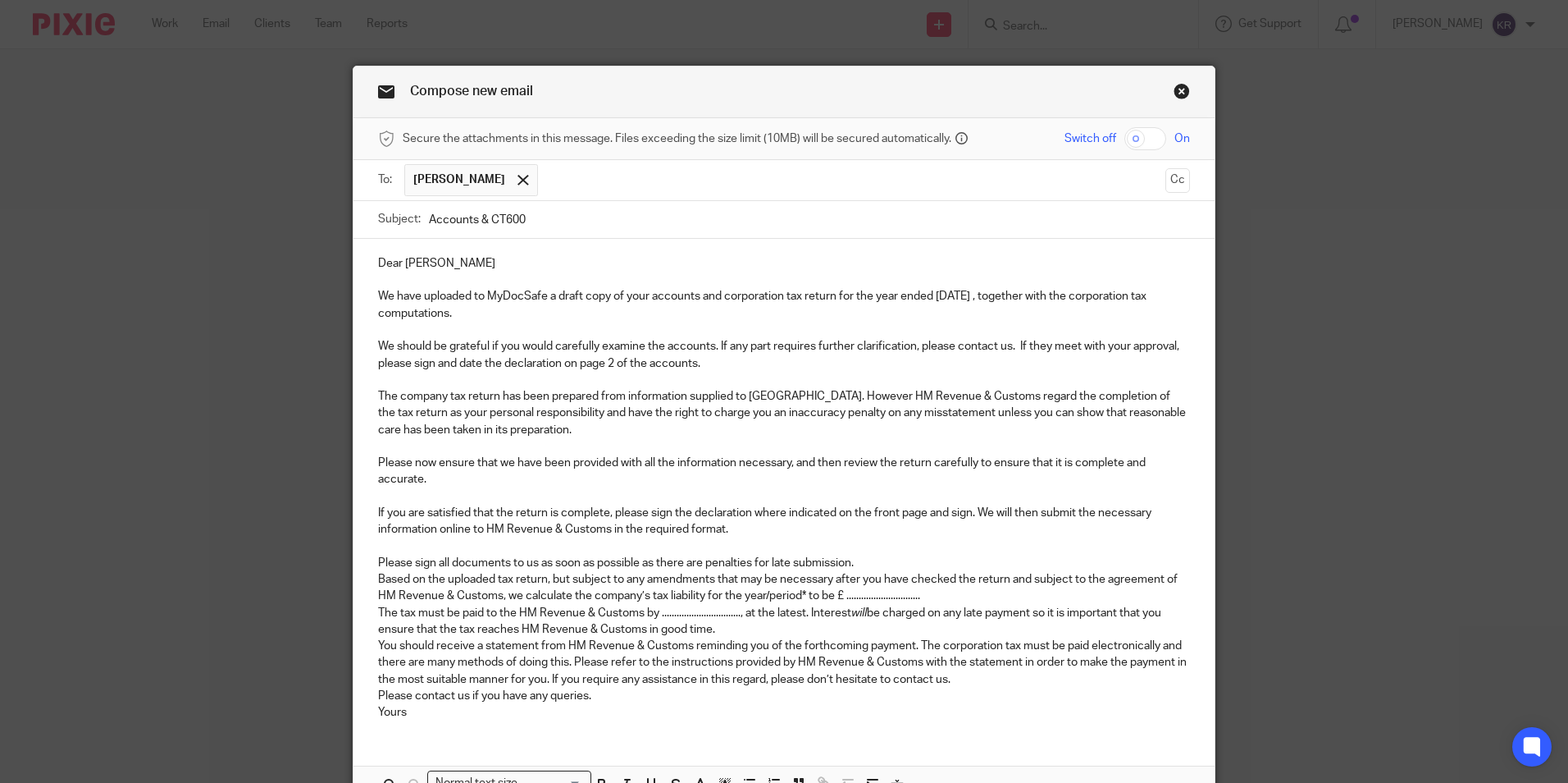
click at [867, 558] on p "Please sign all documents to us as soon as possible as there are penalties for …" at bounding box center [784, 563] width 812 height 16
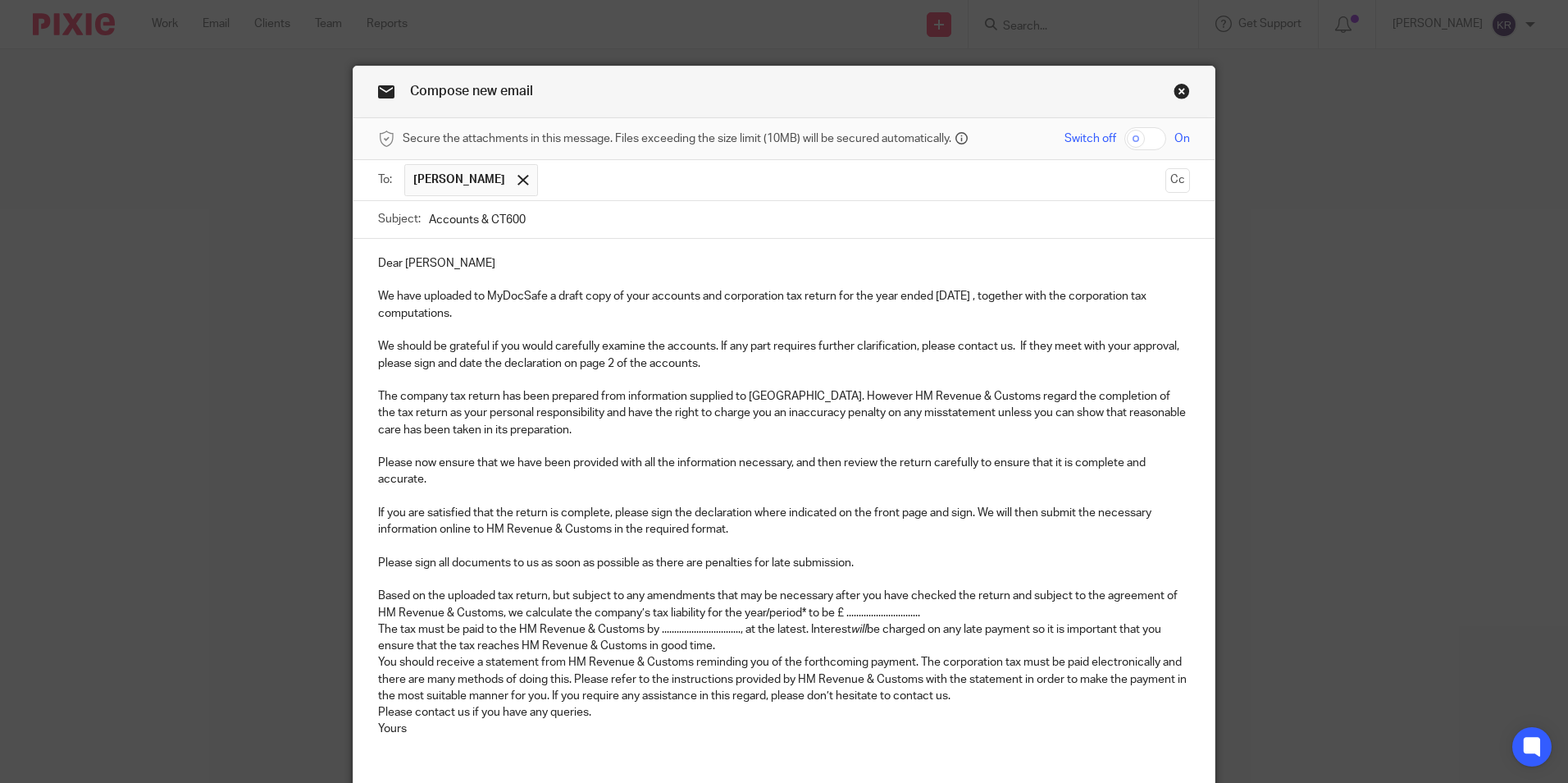
click at [802, 607] on p "Based on the uploaded tax return, but subject to any amendments that may be nec…" at bounding box center [784, 604] width 812 height 33
click at [881, 614] on p "Based on the uploaded tax return, but subject to any amendments that may be nec…" at bounding box center [784, 604] width 812 height 33
click at [800, 610] on p "Based on the uploaded tax return, but subject to any amendments that may be nec…" at bounding box center [784, 604] width 812 height 33
click at [841, 606] on p "Based on the uploaded tax return, but subject to any amendments that may be nec…" at bounding box center [784, 604] width 812 height 33
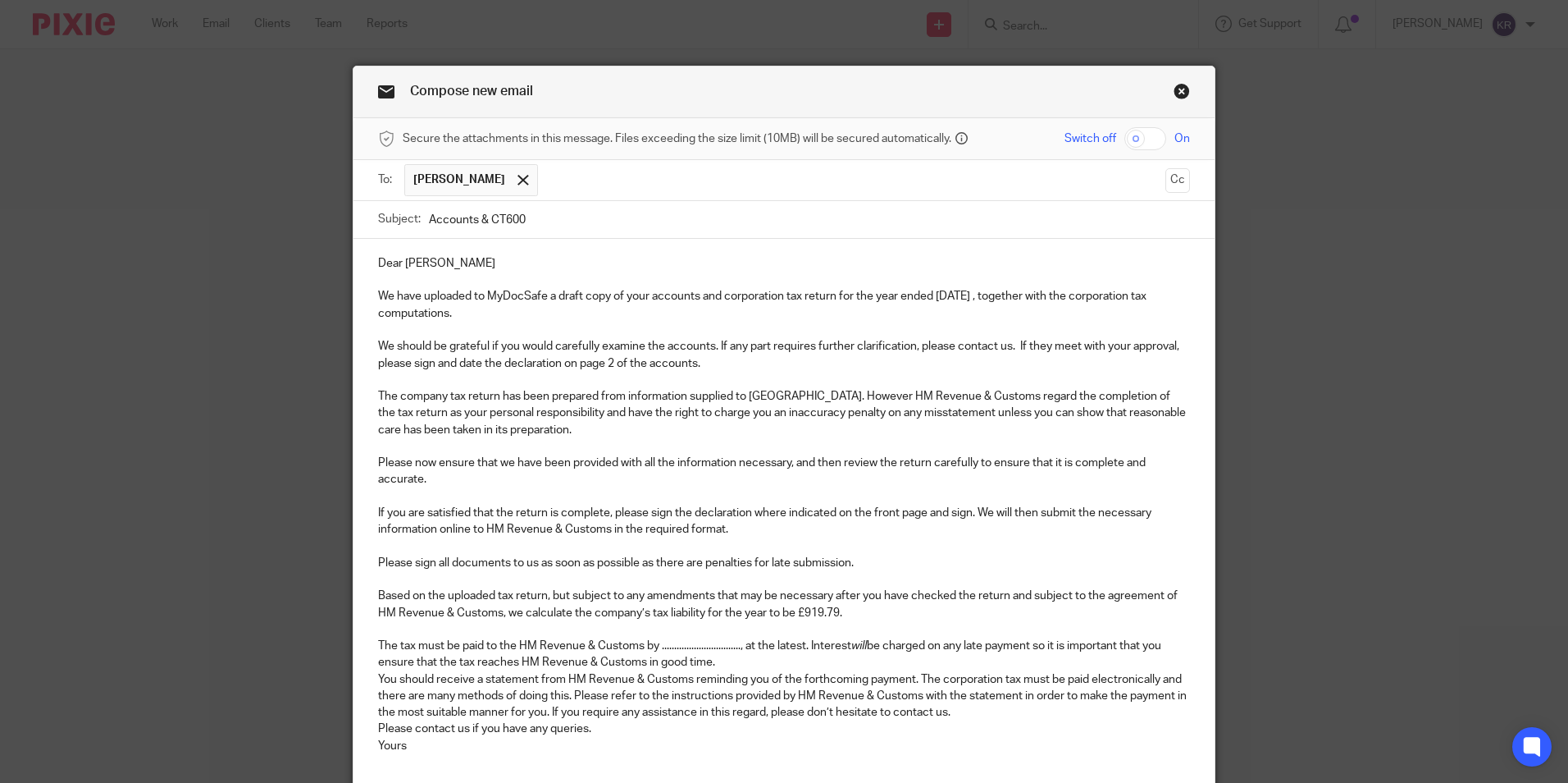
click at [738, 644] on p "The tax must be paid to the HM Revenue & Customs by ...........................…" at bounding box center [784, 654] width 812 height 33
click at [768, 654] on p "The tax must be paid to the HM Revenue & Customs by [DATE], at the latest. Inte…" at bounding box center [784, 654] width 812 height 33
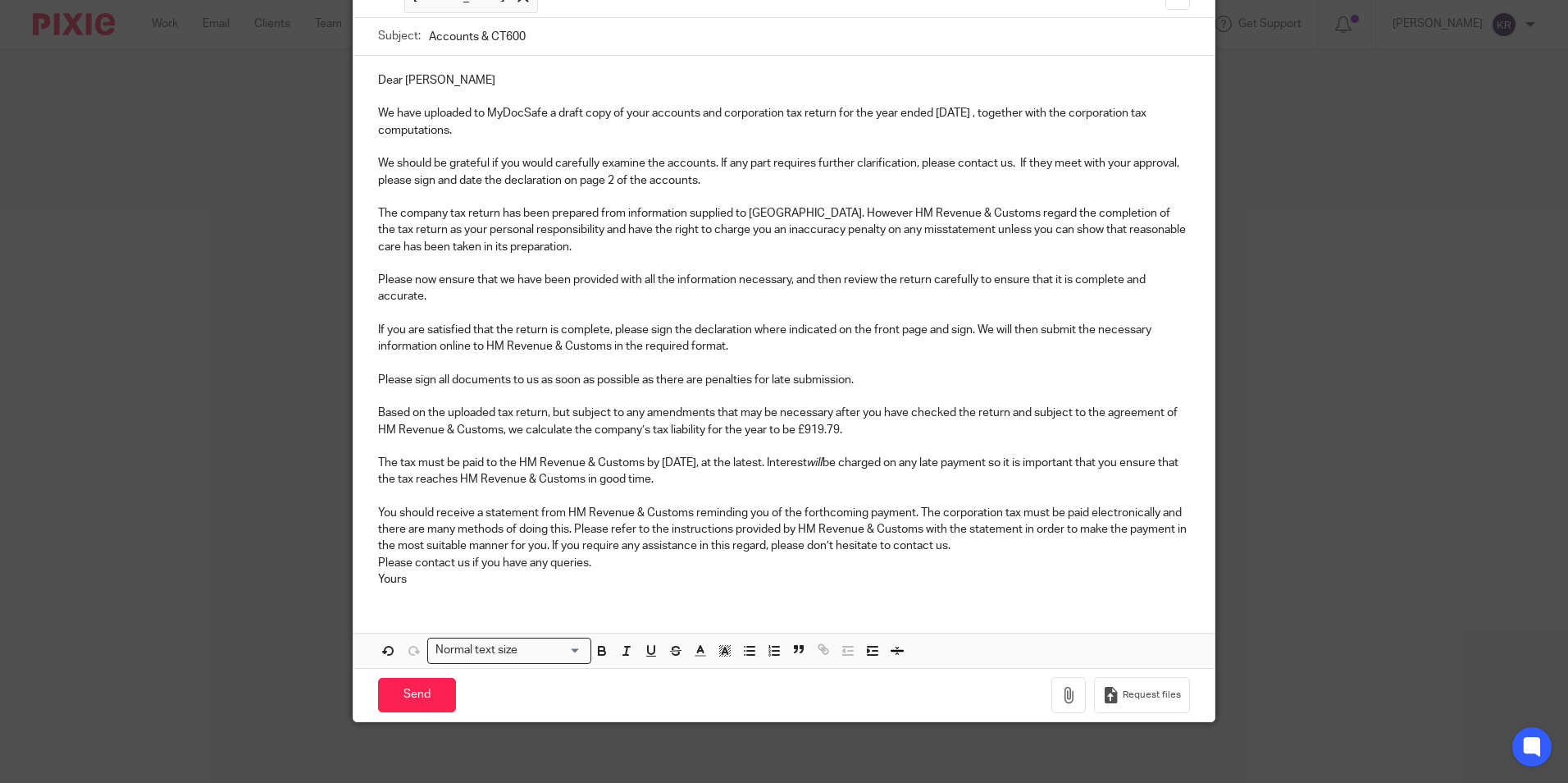
scroll to position [188, 0]
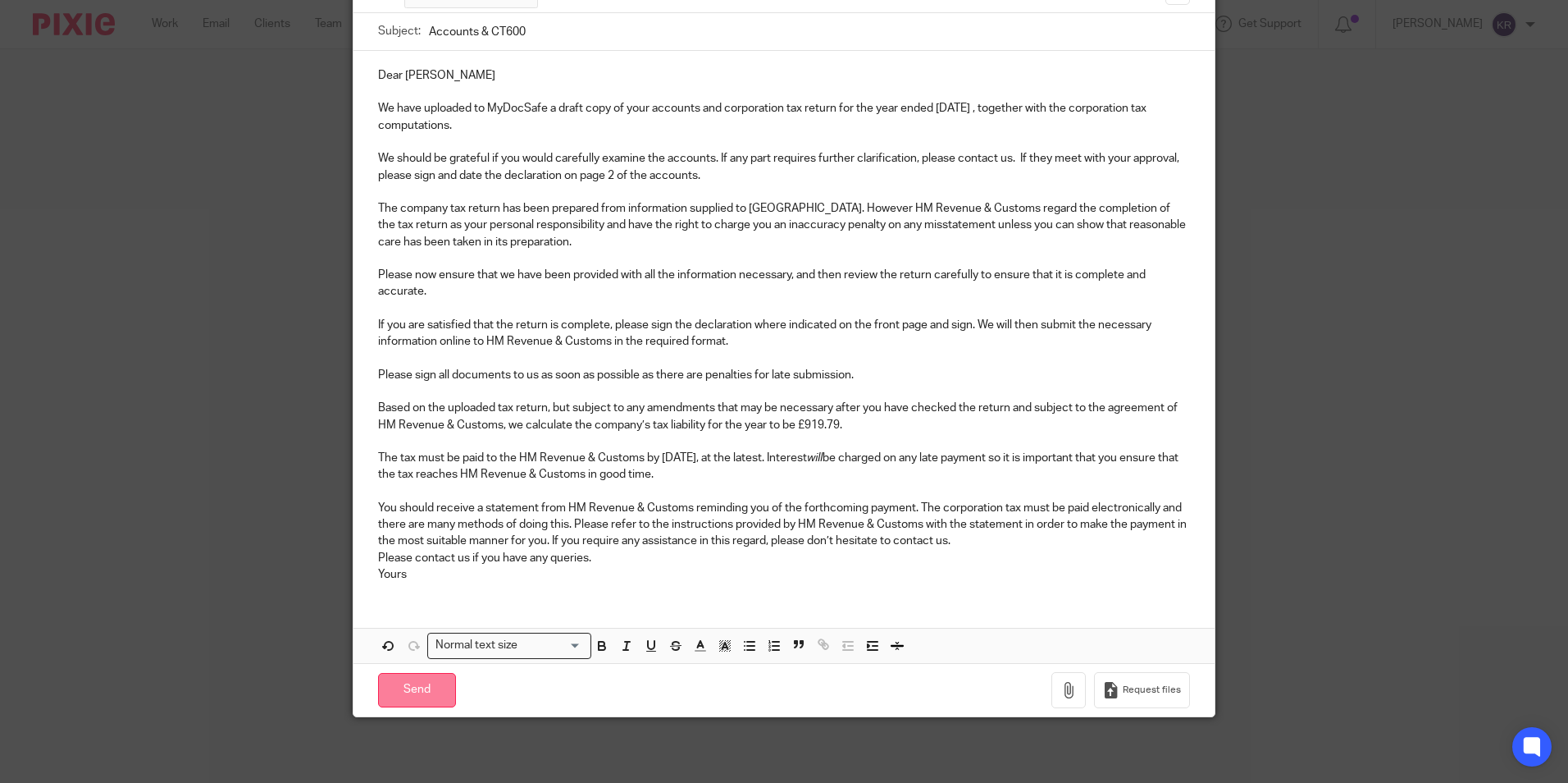
click at [423, 695] on input "Send" at bounding box center [417, 690] width 78 height 35
